Goal: Information Seeking & Learning: Check status

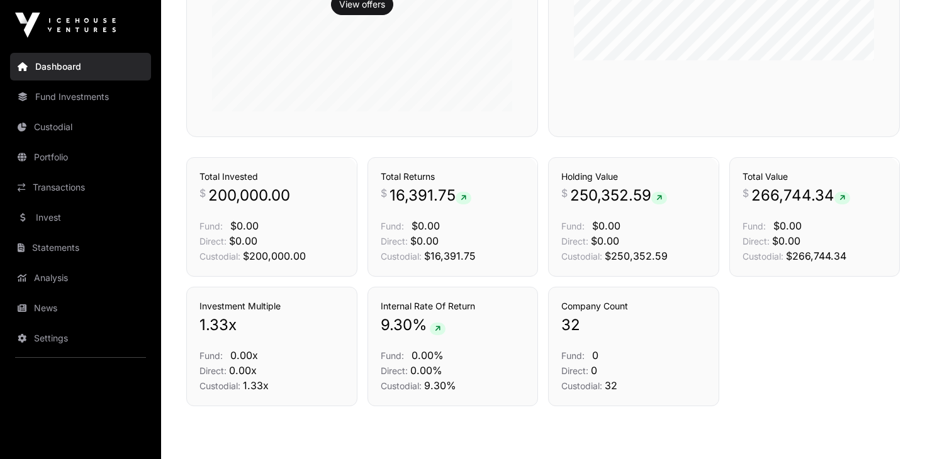
scroll to position [460, 0]
click at [509, 143] on link "Transactions" at bounding box center [498, 136] width 52 height 13
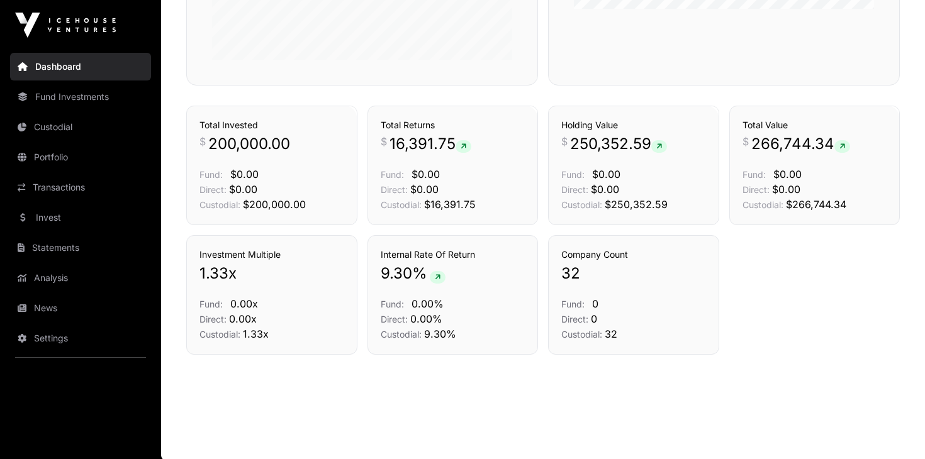
scroll to position [512, 0]
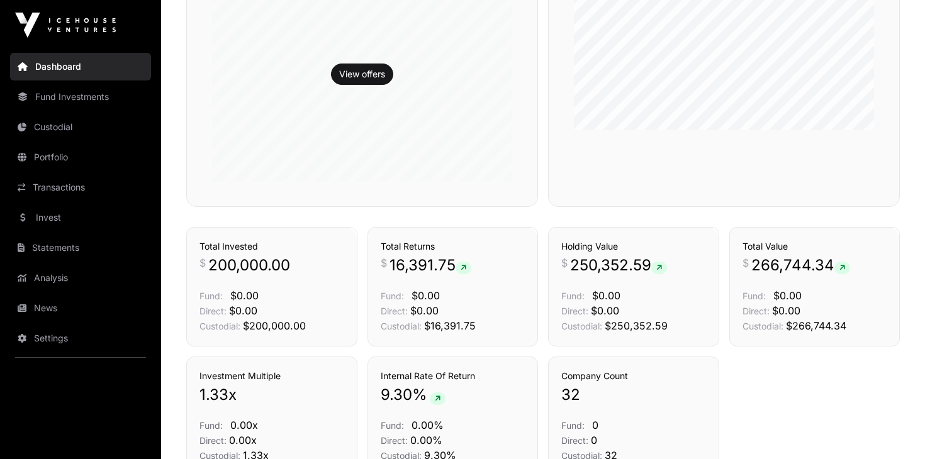
scroll to position [391, 0]
click at [478, 212] on link "Transactions" at bounding box center [498, 205] width 52 height 13
click at [466, 268] on icon at bounding box center [463, 269] width 6 height 8
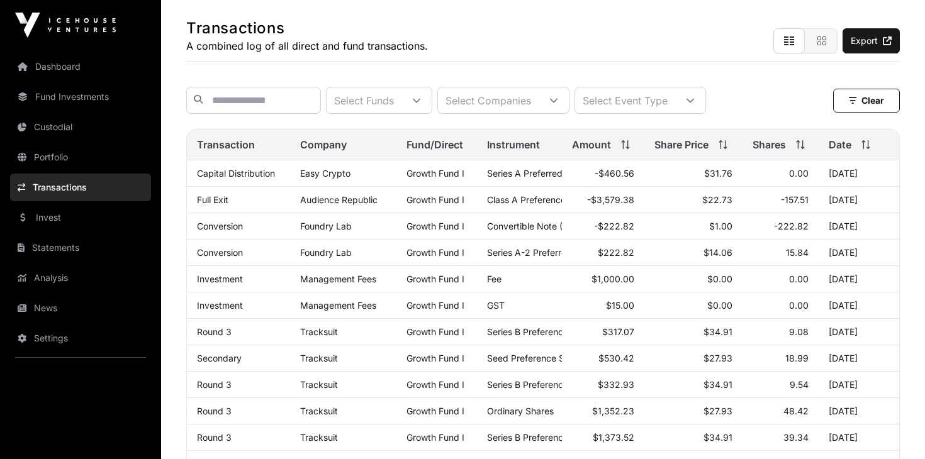
scroll to position [60, 0]
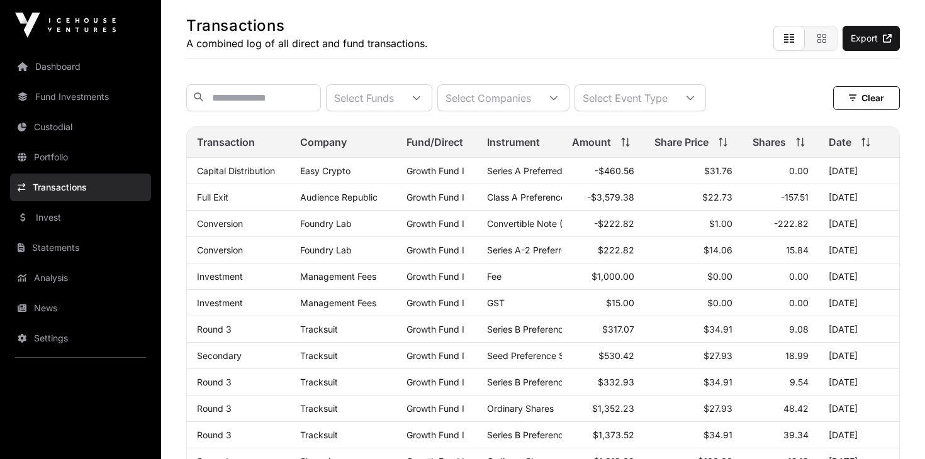
click at [558, 97] on icon at bounding box center [553, 98] width 9 height 9
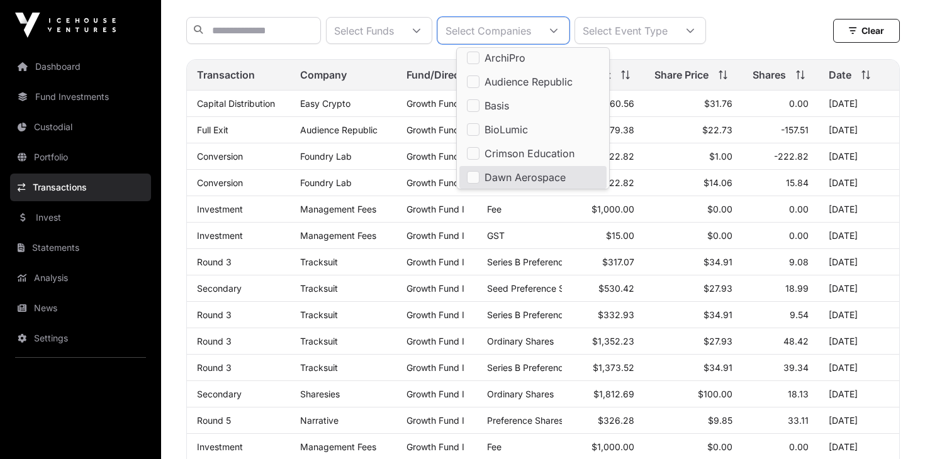
scroll to position [0, 0]
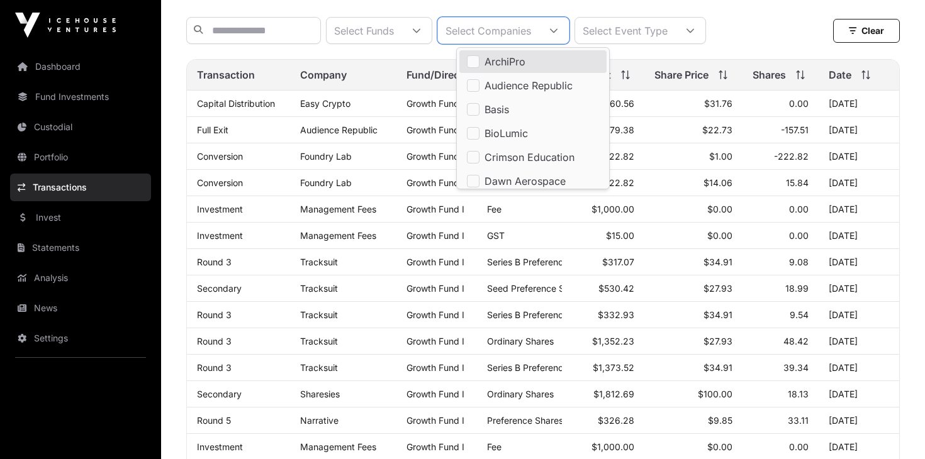
click at [557, 31] on icon at bounding box center [554, 30] width 8 height 4
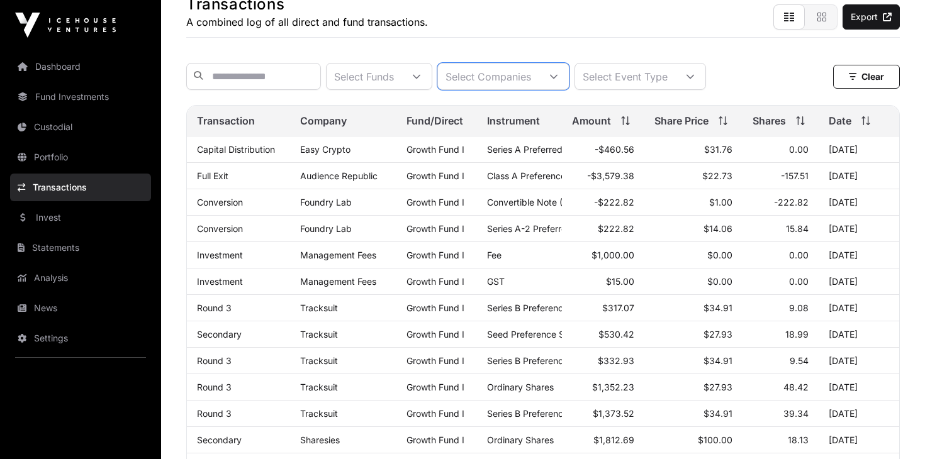
scroll to position [79, 0]
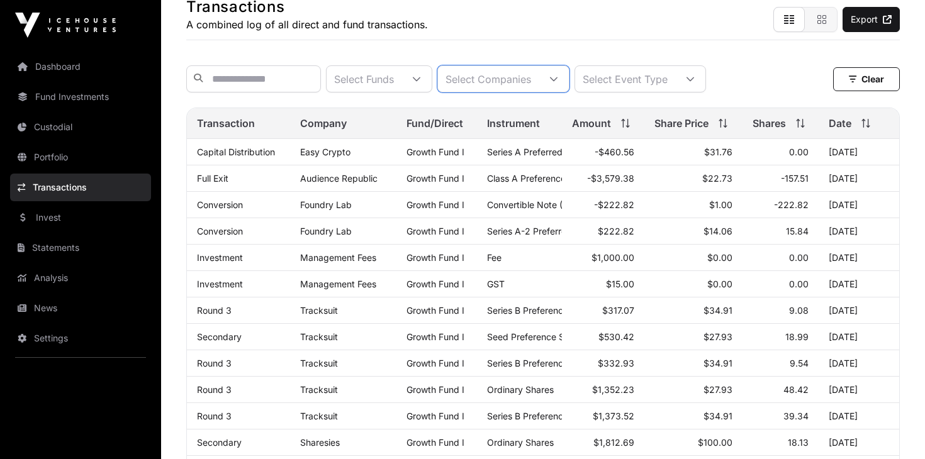
click at [494, 79] on div "Select Companies" at bounding box center [488, 79] width 101 height 26
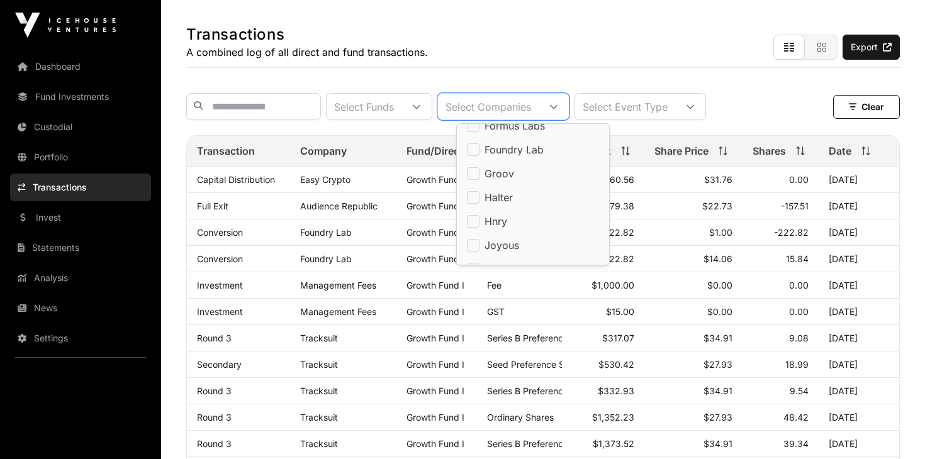
scroll to position [256, 0]
click at [489, 194] on span "Halter" at bounding box center [498, 192] width 28 height 10
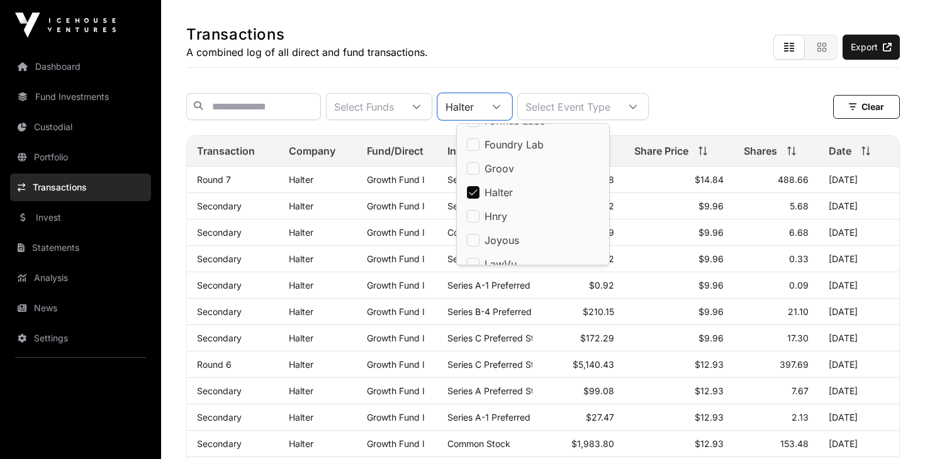
click at [648, 200] on td "$9.96" at bounding box center [678, 206] width 109 height 26
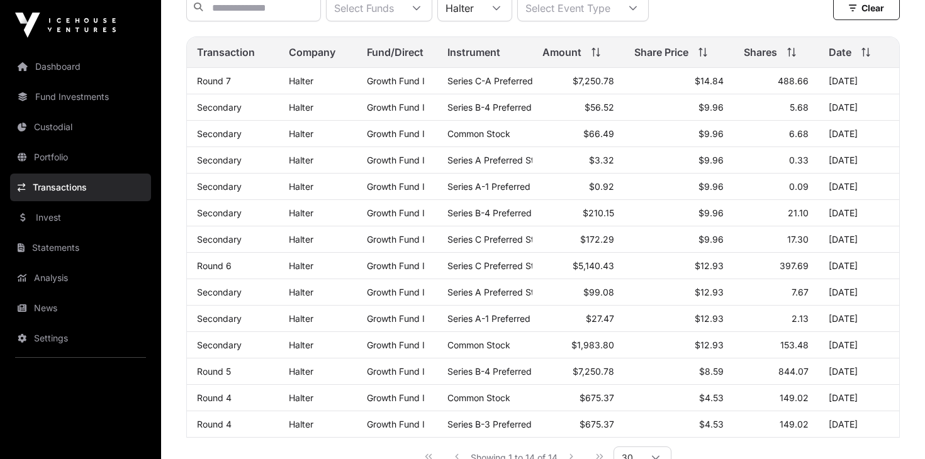
scroll to position [133, 0]
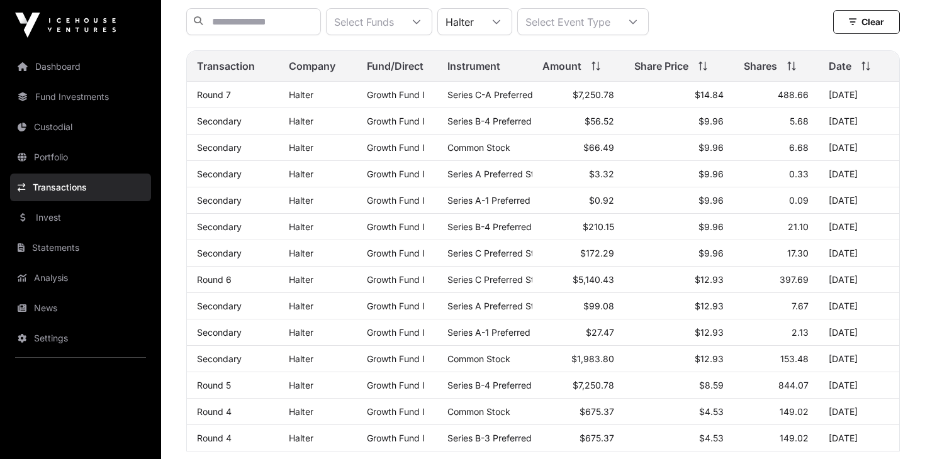
click at [637, 24] on icon at bounding box center [632, 22] width 9 height 9
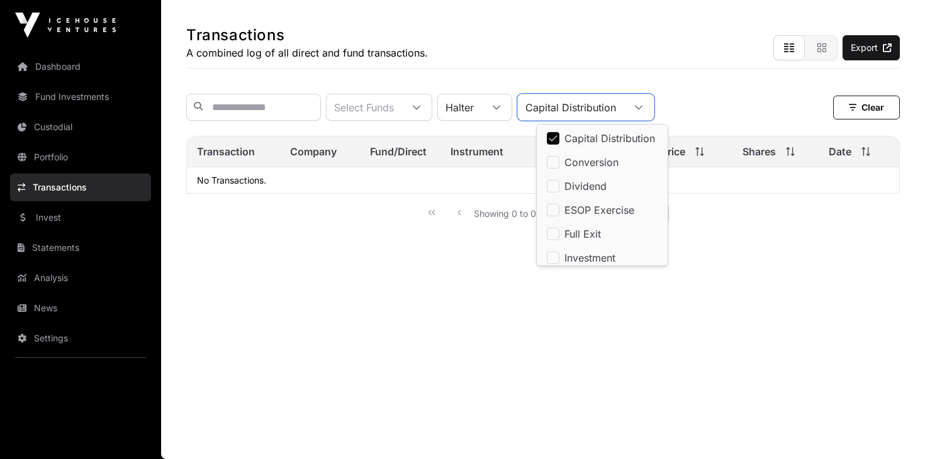
scroll to position [51, 0]
click at [580, 161] on span "Conversion" at bounding box center [591, 162] width 54 height 10
click at [578, 162] on span "Conversion" at bounding box center [591, 162] width 54 height 10
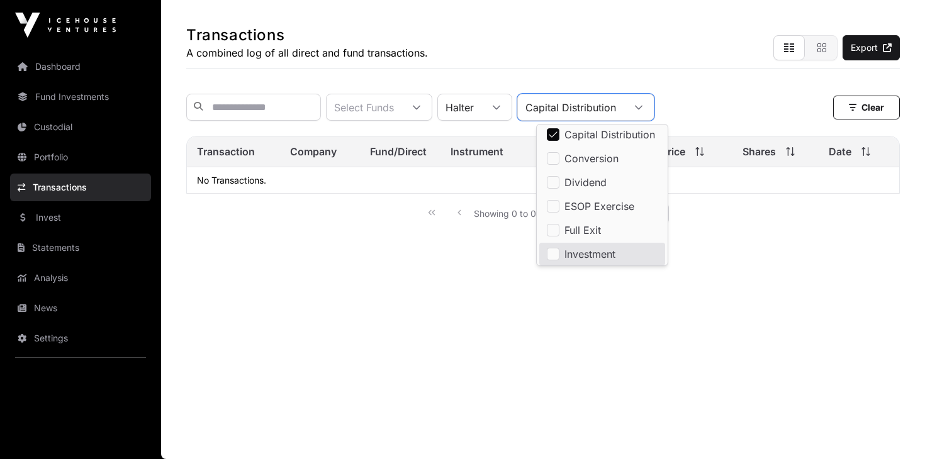
click at [592, 254] on span "Investment" at bounding box center [589, 254] width 51 height 10
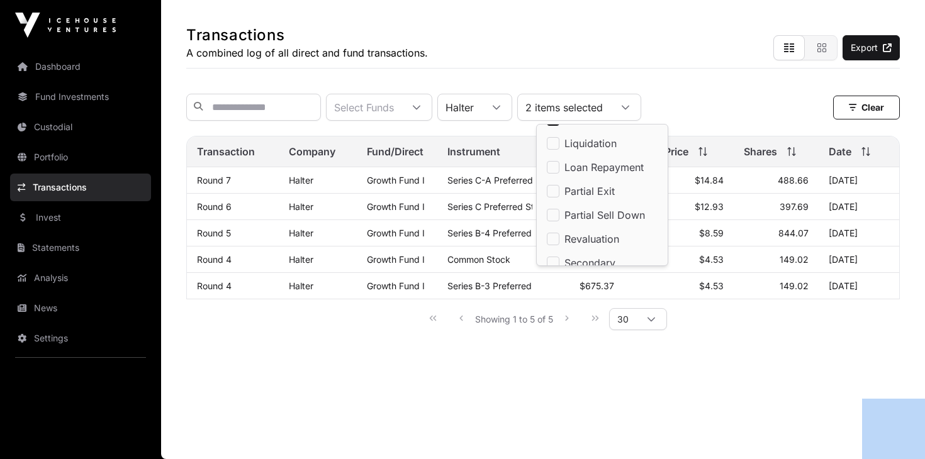
scroll to position [197, 0]
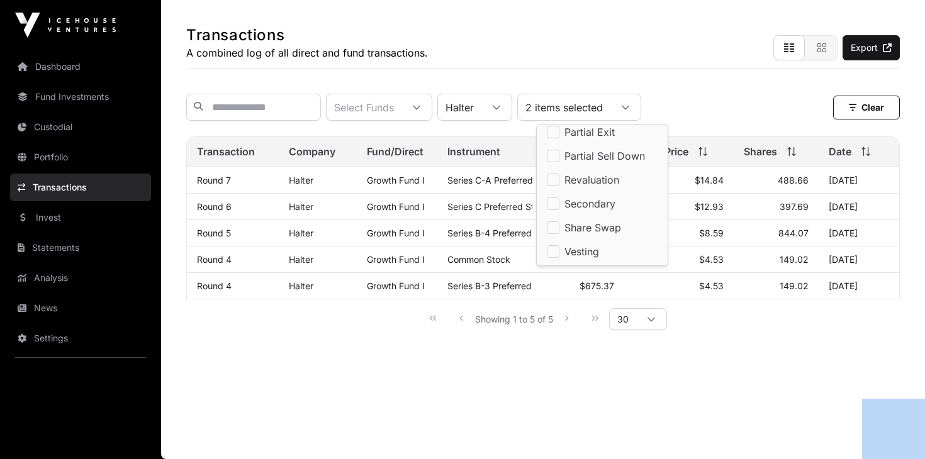
drag, startPoint x: 657, startPoint y: 164, endPoint x: 748, endPoint y: 363, distance: 219.5
click at [748, 363] on body "Dashboard Fund Investments Custodial Portfolio Transactions Invest Statements A…" at bounding box center [462, 204] width 925 height 510
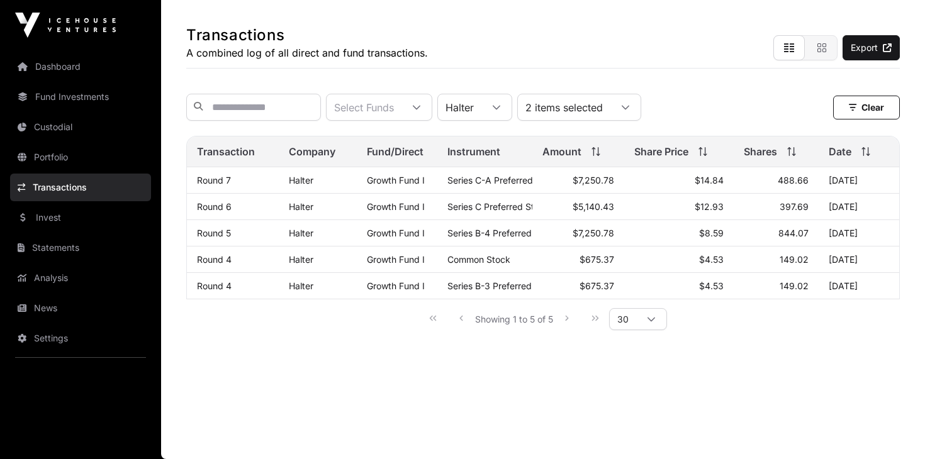
click at [556, 321] on div "Showing 1 to 5 of 5 30" at bounding box center [543, 318] width 248 height 28
click at [571, 320] on div "Showing 1 to 5 of 5 30" at bounding box center [543, 318] width 248 height 28
click at [652, 320] on icon at bounding box center [651, 319] width 9 height 9
click at [628, 367] on span "50" at bounding box center [626, 367] width 13 height 10
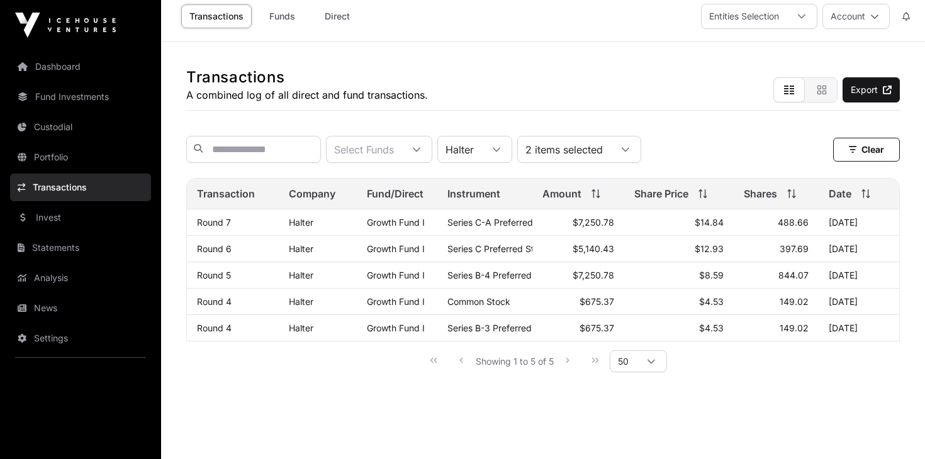
scroll to position [0, 0]
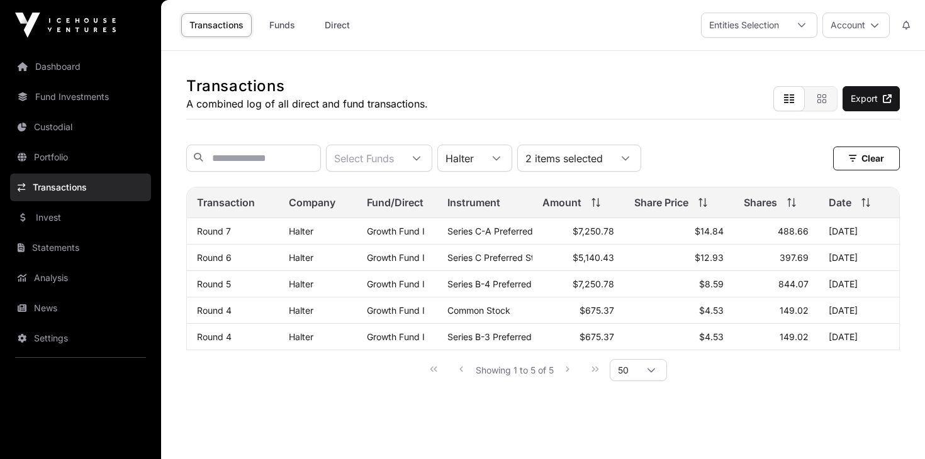
click at [272, 23] on link "Funds" at bounding box center [282, 25] width 50 height 24
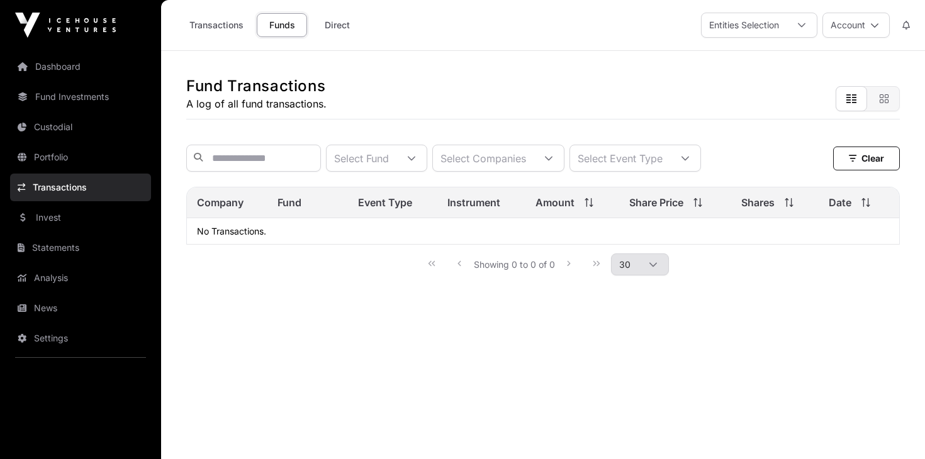
click at [272, 24] on link "Funds" at bounding box center [282, 25] width 50 height 24
click at [850, 25] on button "Account" at bounding box center [855, 25] width 67 height 25
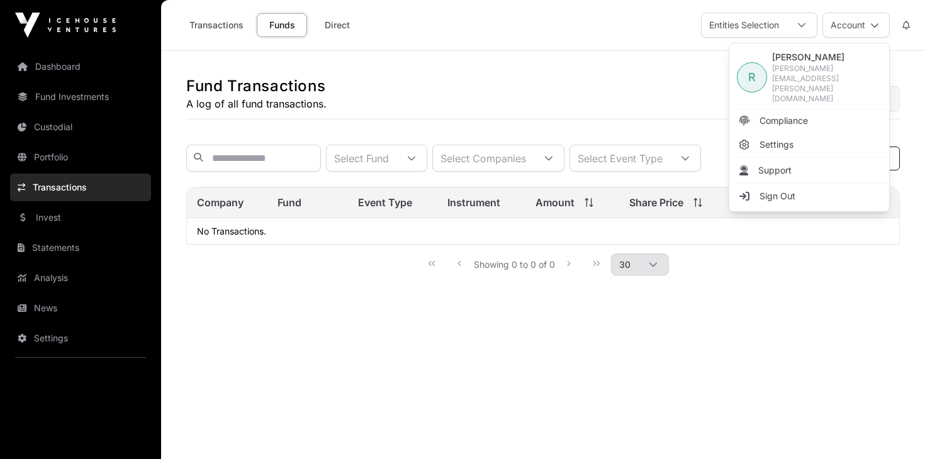
click at [531, 121] on div "Fund Transactions A log of all fund transactions. Select Fund Select Companies …" at bounding box center [543, 174] width 764 height 247
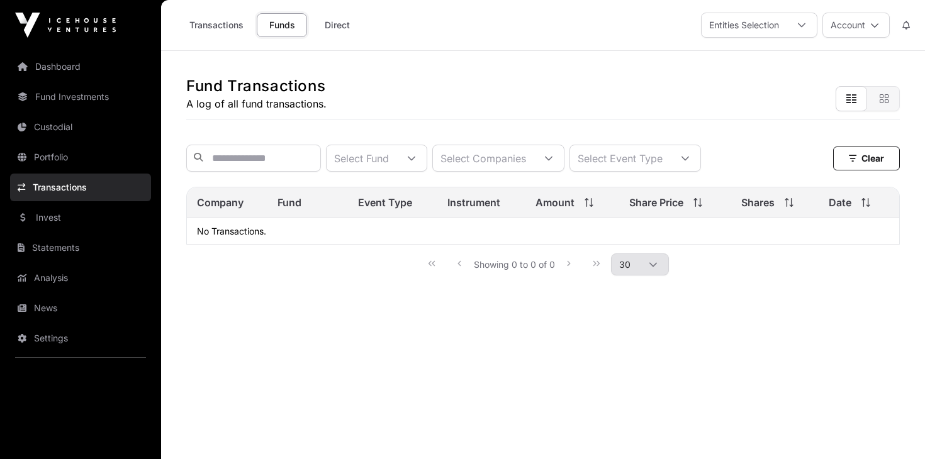
click at [731, 25] on div "Entities Selection" at bounding box center [743, 25] width 85 height 24
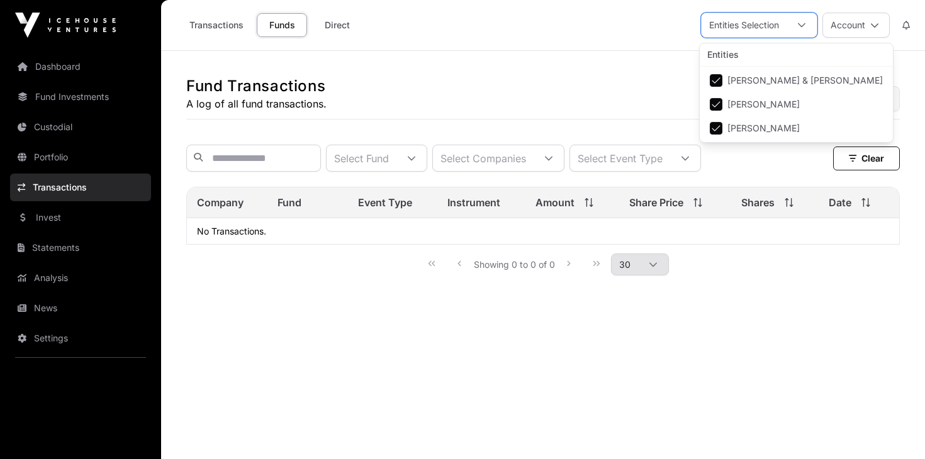
scroll to position [13, 8]
click at [570, 136] on div "Select Fund Select Companies Select Event Type Clear Filters" at bounding box center [542, 158] width 713 height 47
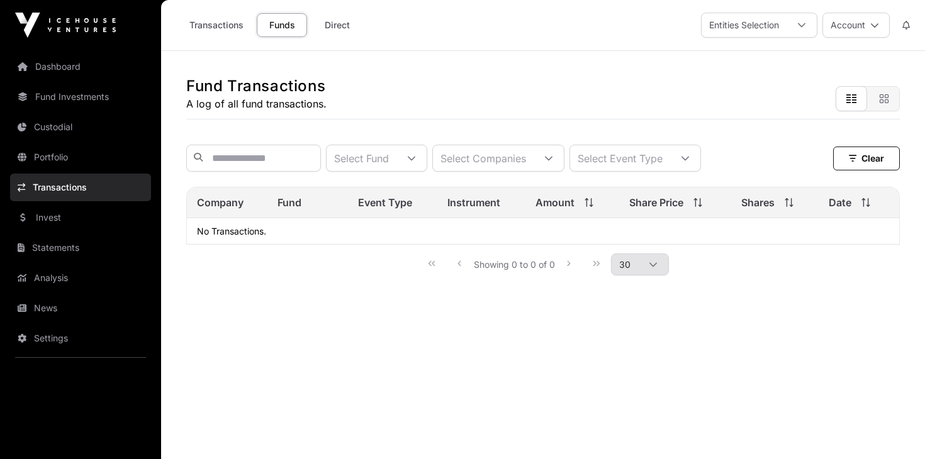
click at [328, 22] on link "Direct" at bounding box center [337, 25] width 50 height 24
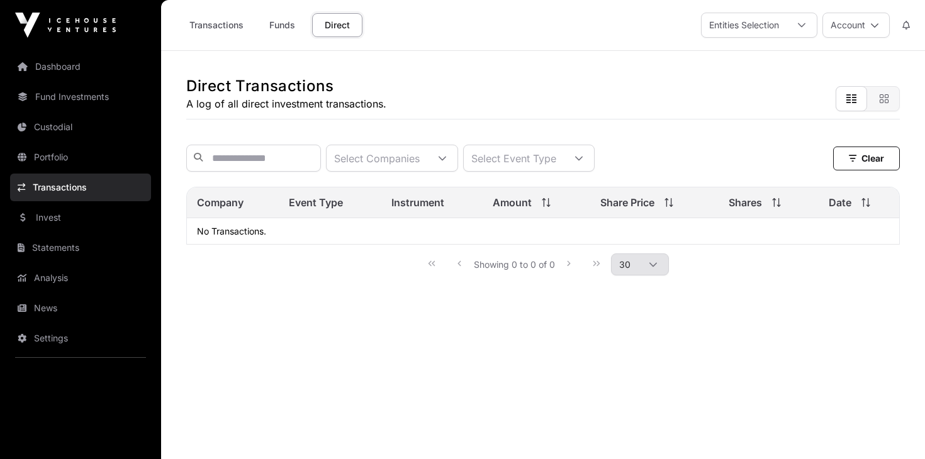
click at [274, 23] on link "Funds" at bounding box center [282, 25] width 50 height 24
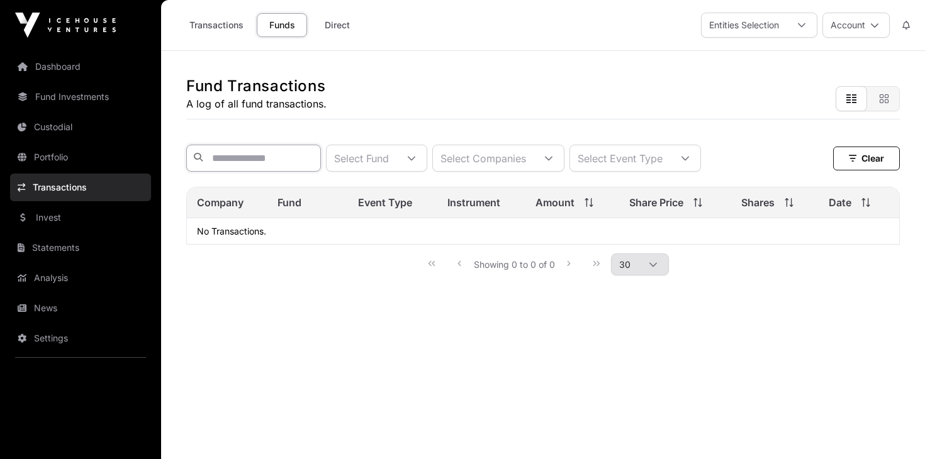
click at [318, 163] on input "text" at bounding box center [253, 158] width 135 height 27
click at [486, 386] on main "Fund Transactions A log of all fund transactions. Select Fund Select Companies …" at bounding box center [543, 280] width 764 height 459
